Goal: Consume media (video, audio)

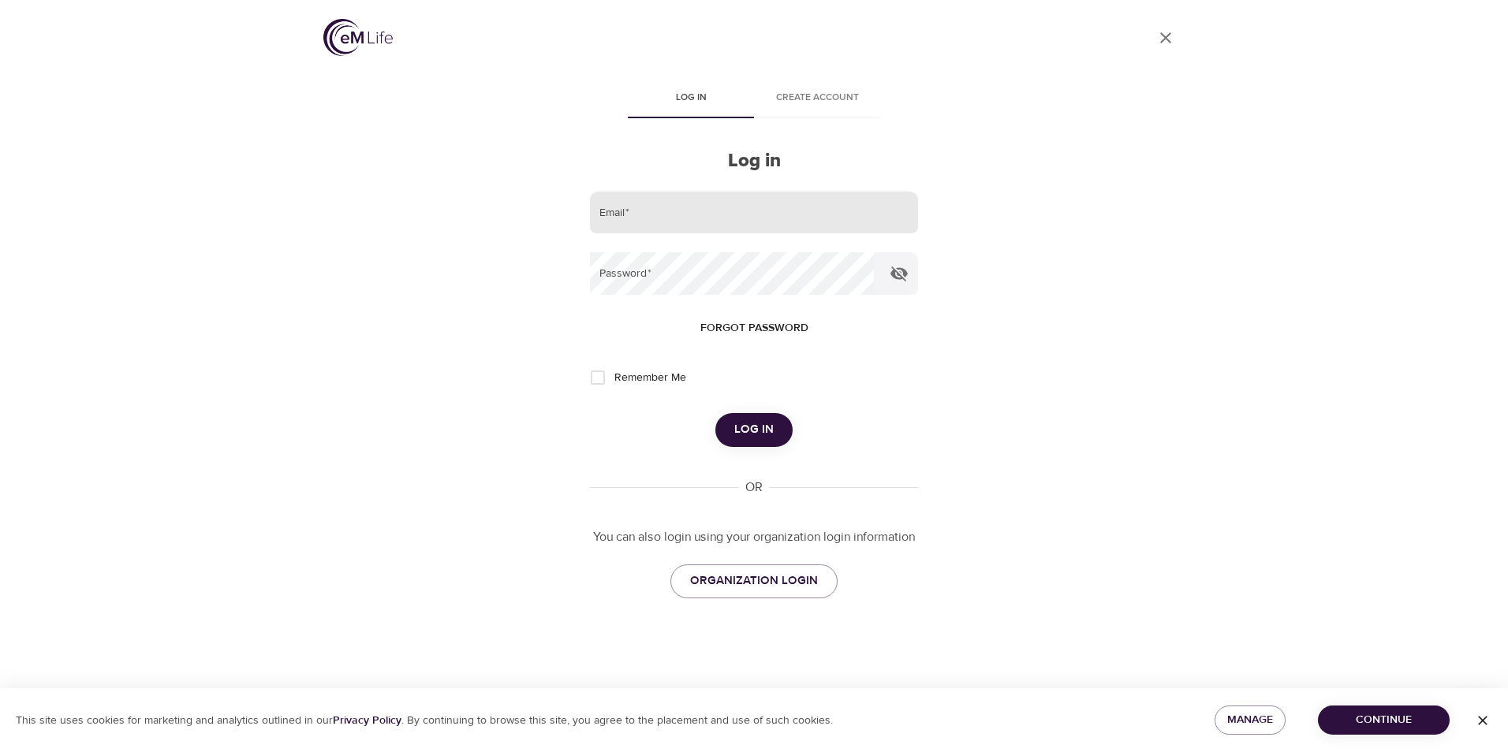
click at [653, 218] on input "email" at bounding box center [754, 213] width 328 height 43
type input "[EMAIL_ADDRESS][DOMAIN_NAME]"
click at [715, 413] on button "Log in" at bounding box center [753, 429] width 77 height 33
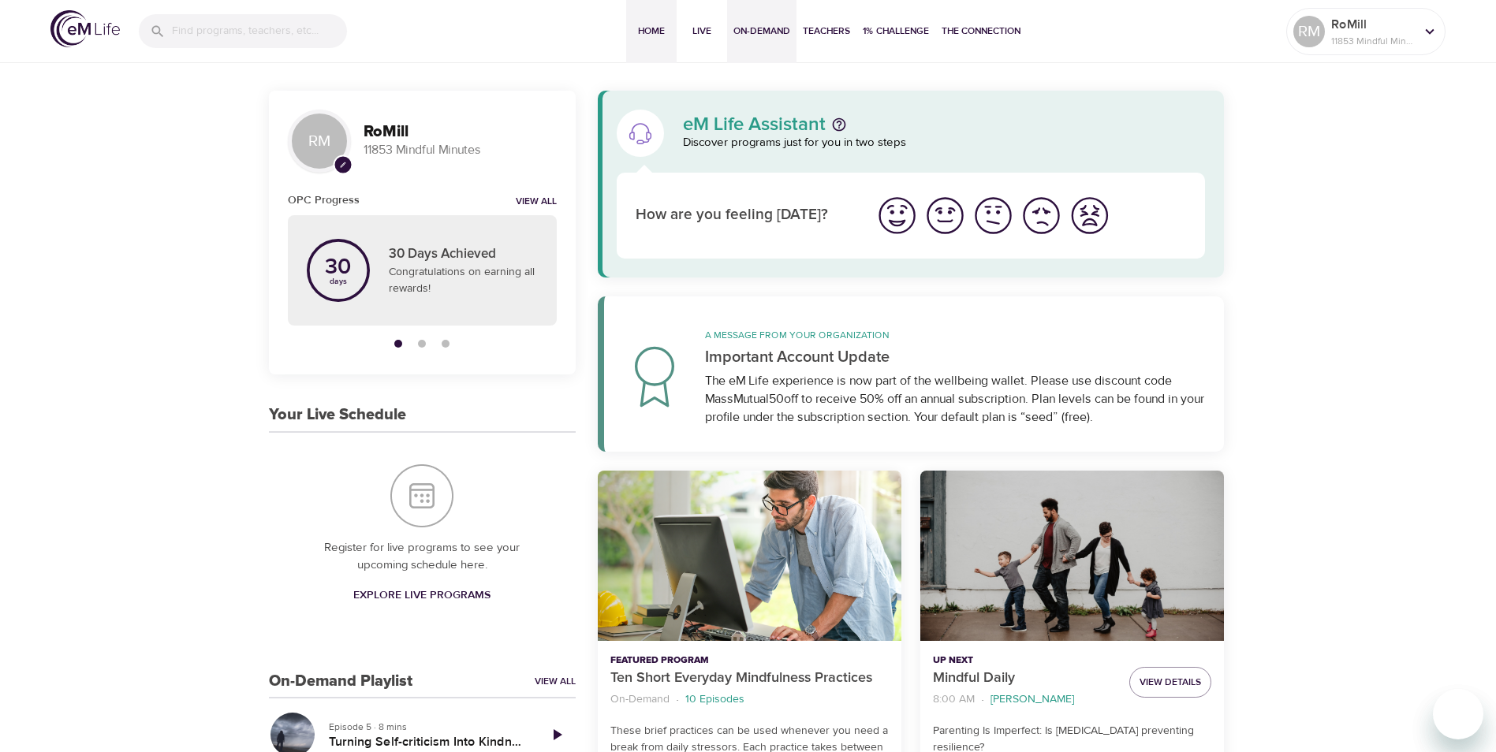
click at [757, 27] on span "On-Demand" at bounding box center [761, 31] width 57 height 17
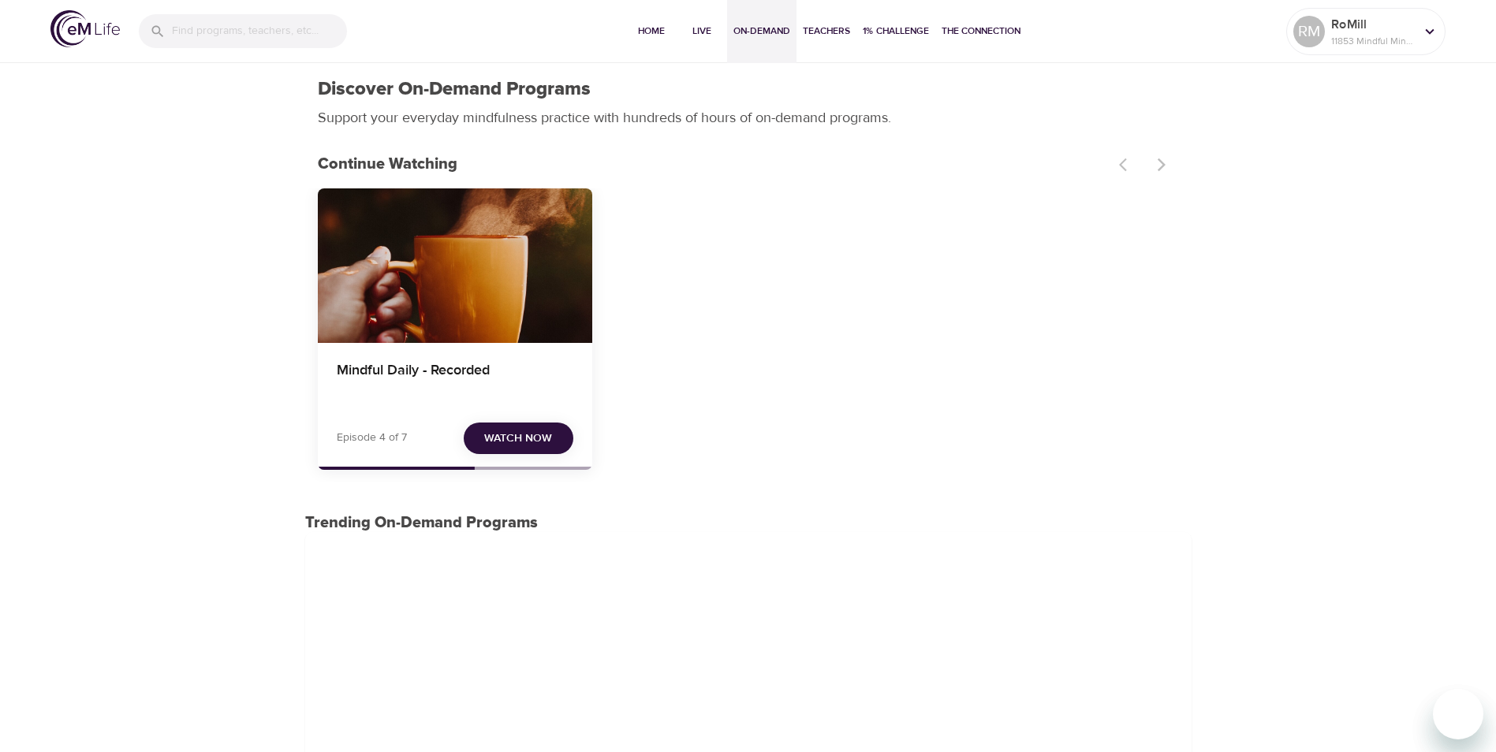
click at [530, 439] on span "Watch Now" at bounding box center [518, 439] width 68 height 20
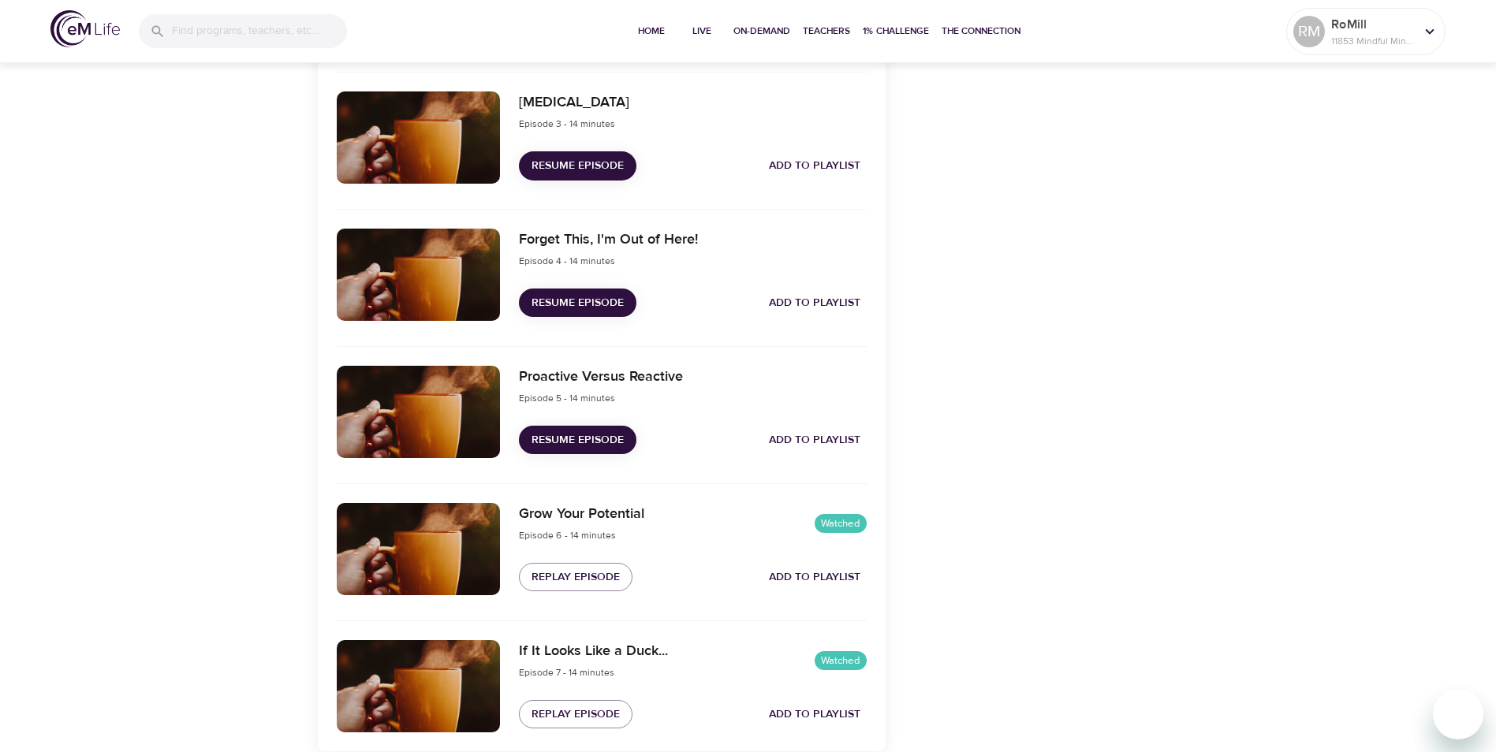
scroll to position [921, 0]
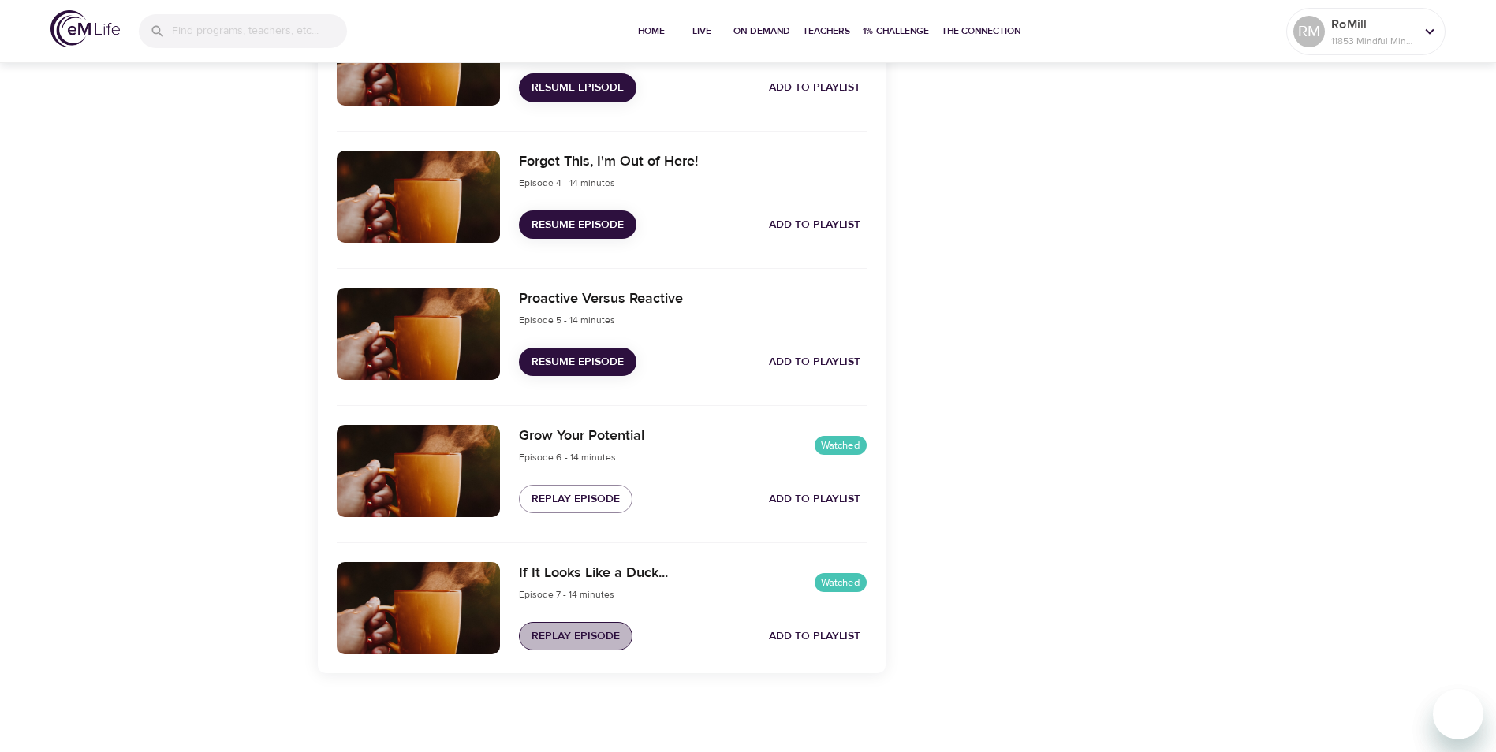
click at [562, 638] on span "Replay Episode" at bounding box center [576, 637] width 88 height 20
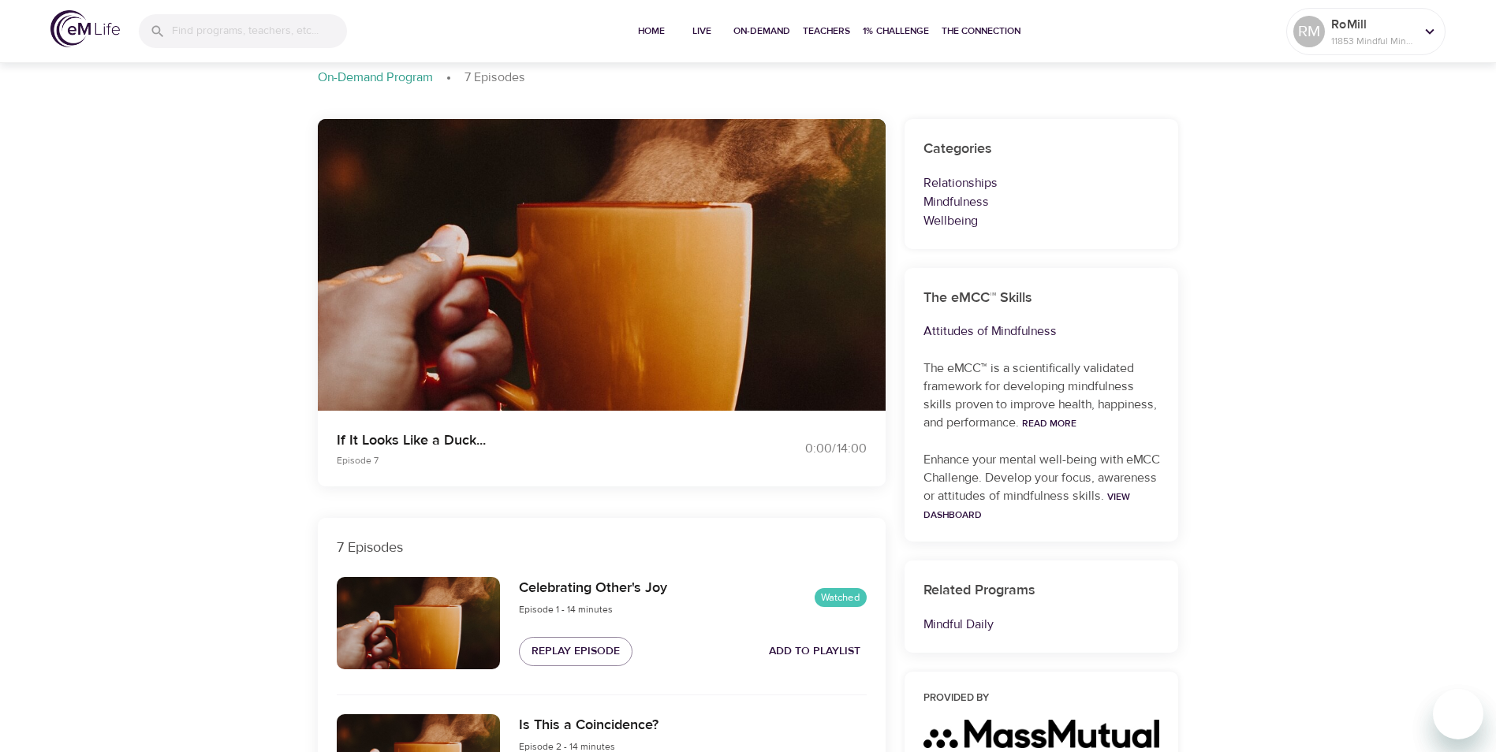
scroll to position [0, 0]
